Goal: Information Seeking & Learning: Understand process/instructions

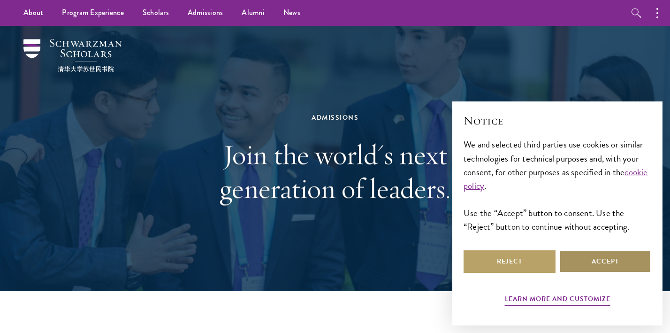
click at [572, 259] on button "Accept" at bounding box center [606, 261] width 92 height 23
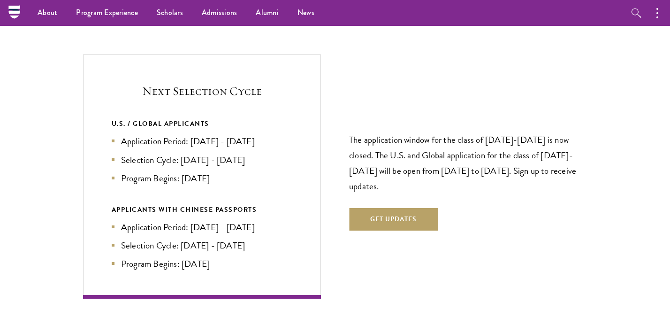
scroll to position [1976, 0]
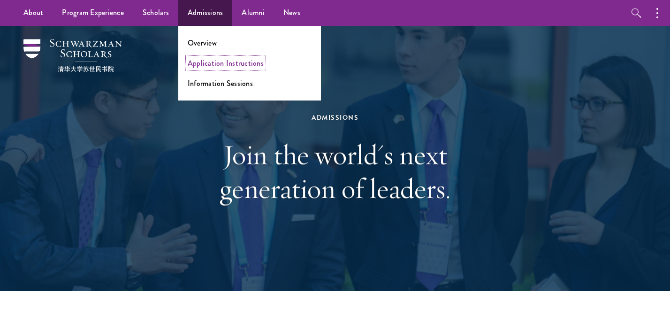
click at [212, 68] on link "Application Instructions" at bounding box center [226, 63] width 76 height 11
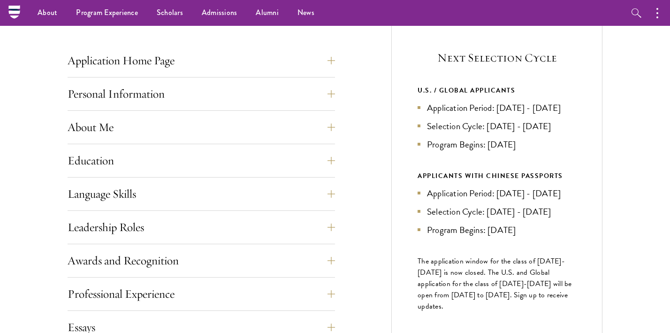
scroll to position [355, 0]
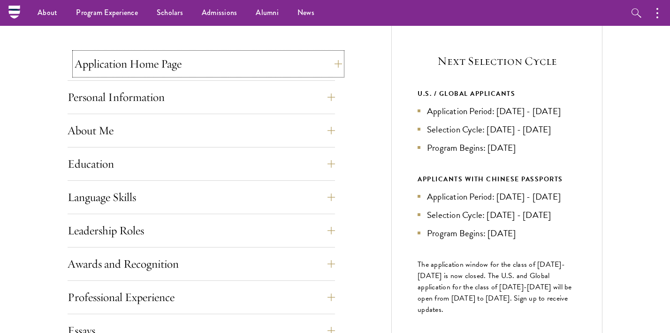
click at [329, 63] on button "Application Home Page" at bounding box center [209, 64] width 268 height 23
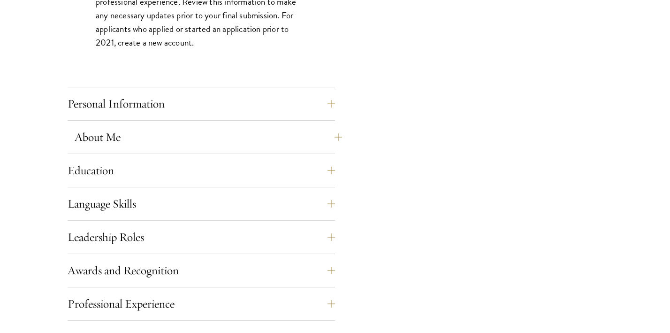
scroll to position [810, 0]
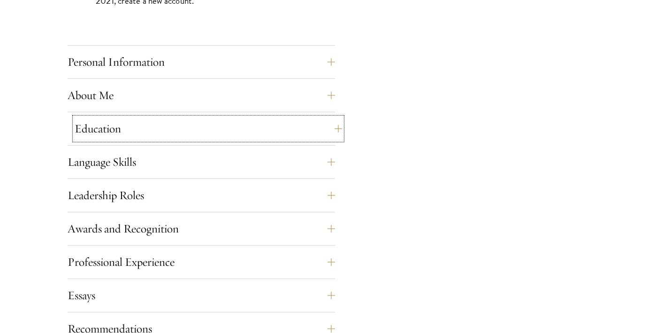
click at [330, 129] on button "Education" at bounding box center [209, 128] width 268 height 23
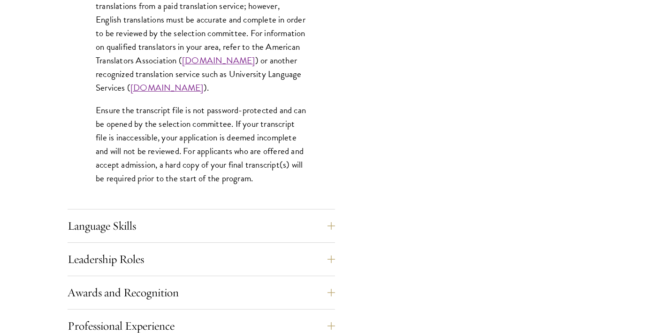
scroll to position [1498, 0]
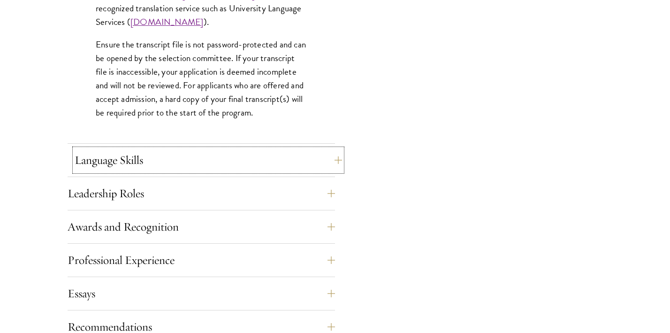
click at [333, 160] on button "Language Skills" at bounding box center [209, 160] width 268 height 23
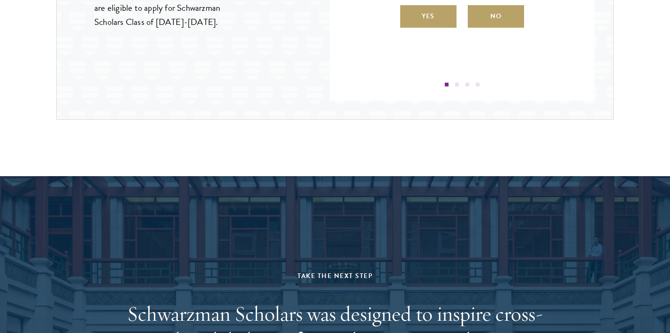
scroll to position [1759, 0]
